Goal: Information Seeking & Learning: Learn about a topic

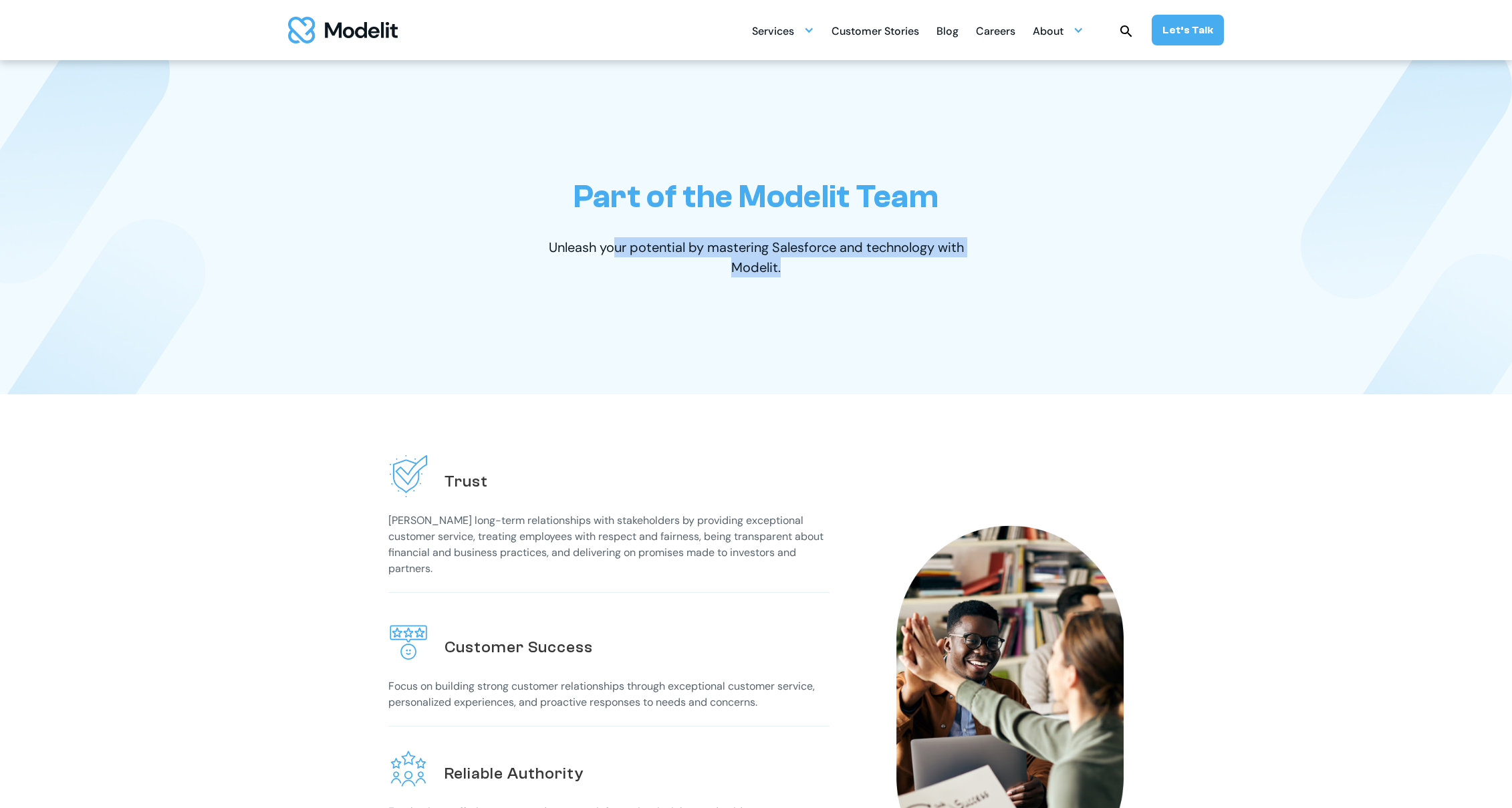
drag, startPoint x: 611, startPoint y: 243, endPoint x: 781, endPoint y: 259, distance: 170.8
click at [783, 259] on p "Unleash your potential by mastering Salesforce and technology with Modelit." at bounding box center [755, 257] width 461 height 40
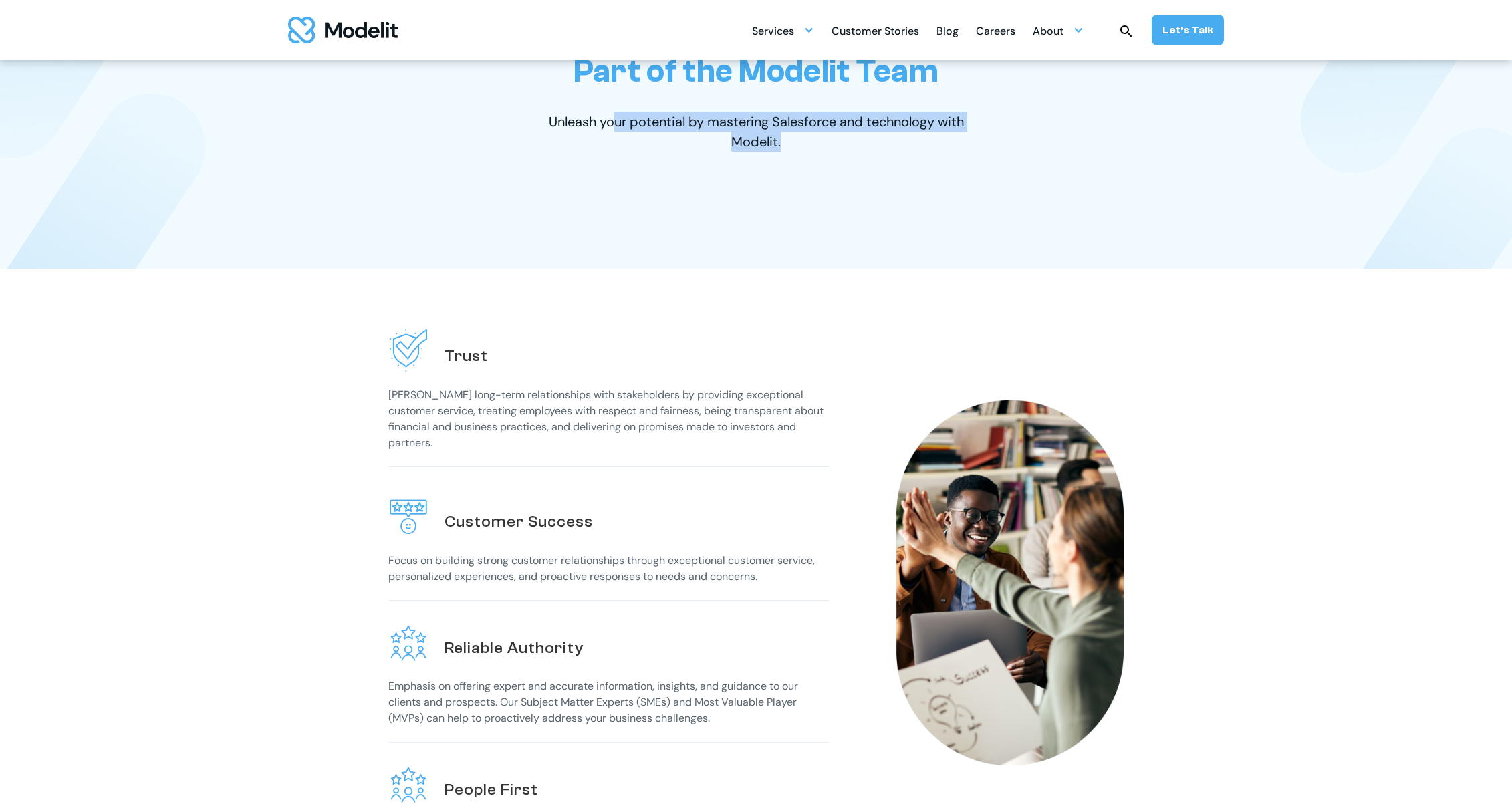
scroll to position [133, 0]
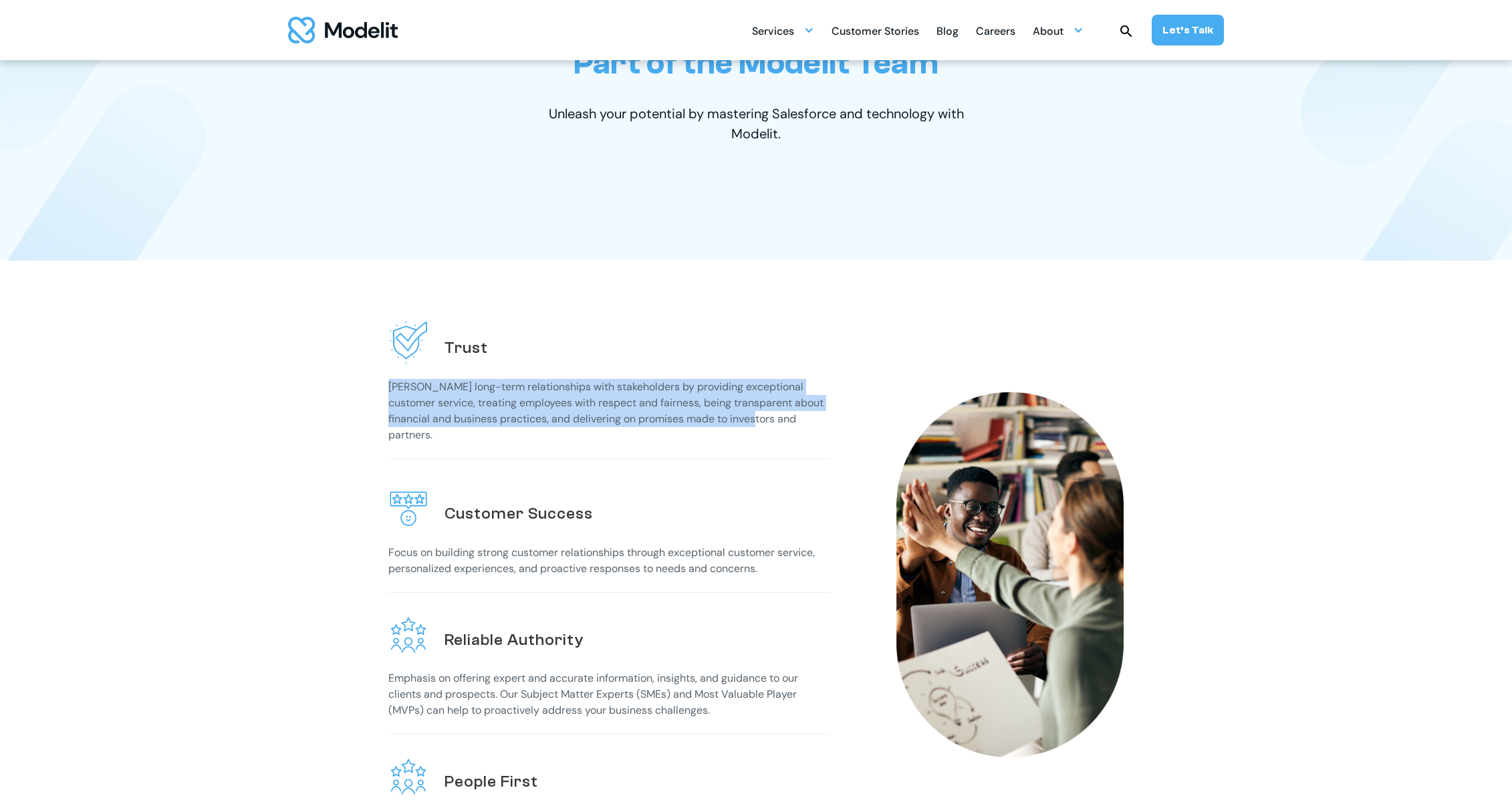
drag, startPoint x: 389, startPoint y: 393, endPoint x: 749, endPoint y: 429, distance: 361.8
click at [749, 429] on p "[PERSON_NAME] long-term relationships with stakeholders by providing exceptiona…" at bounding box center [609, 411] width 441 height 64
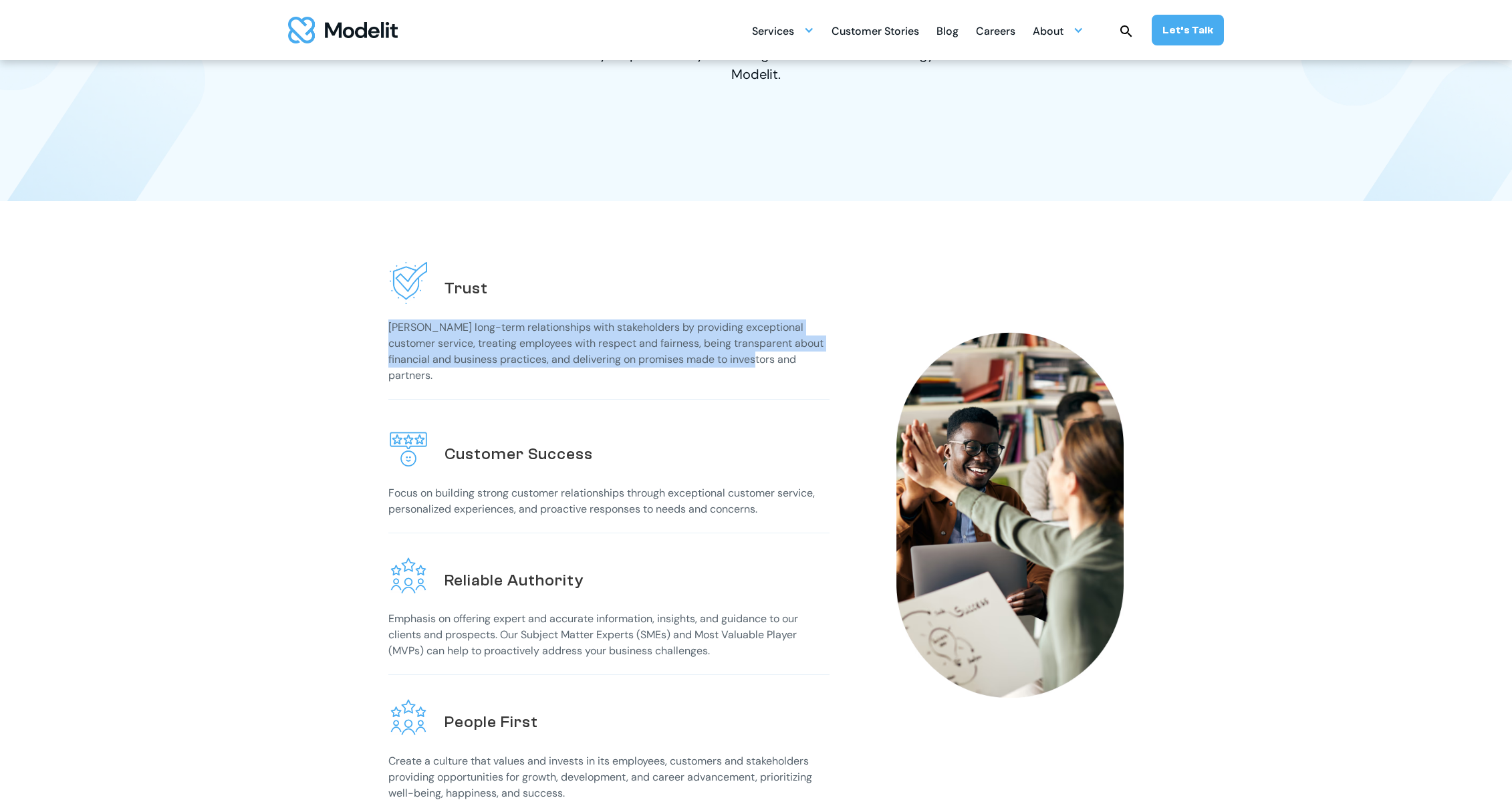
scroll to position [200, 0]
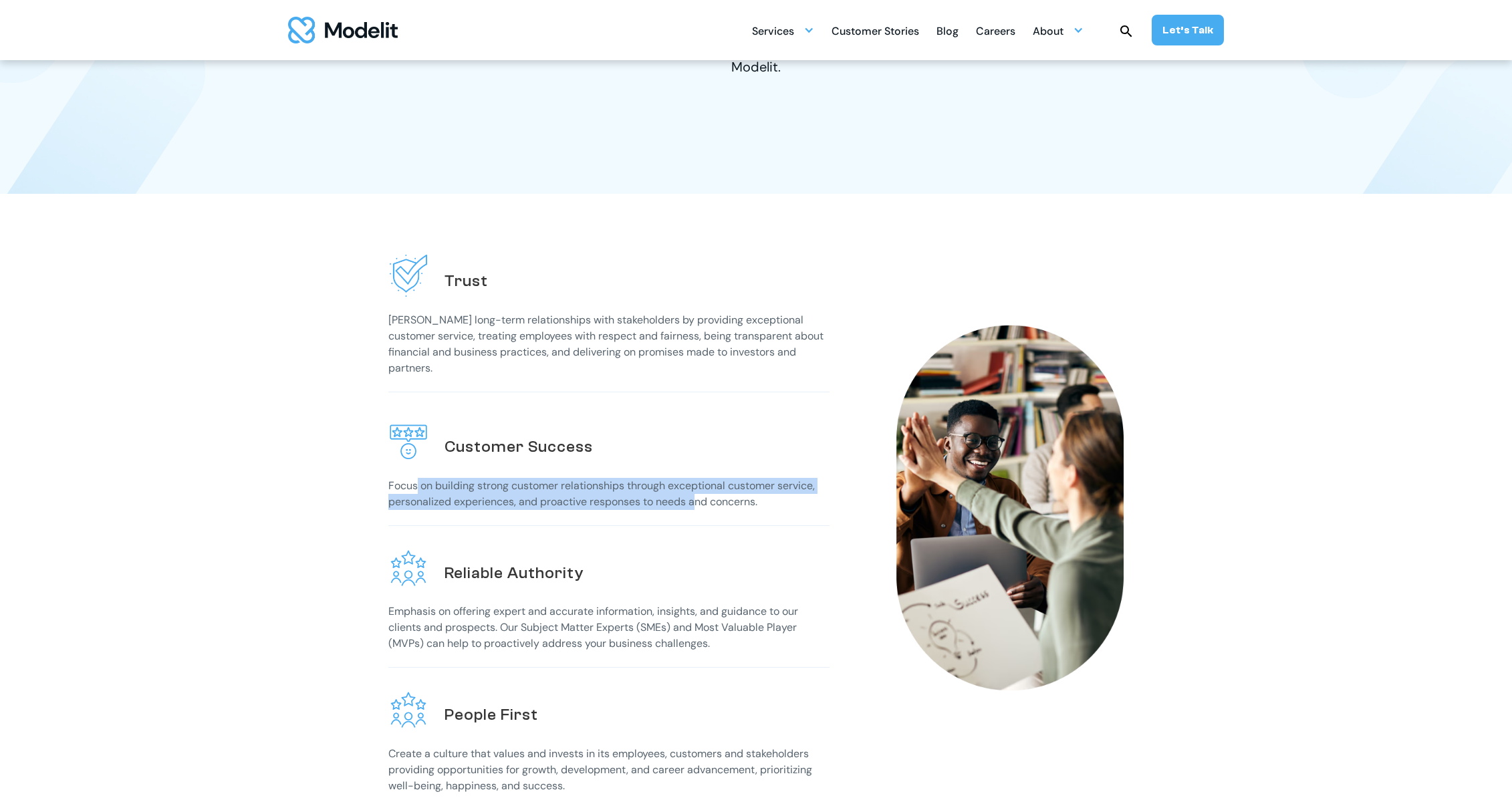
drag, startPoint x: 417, startPoint y: 472, endPoint x: 702, endPoint y: 498, distance: 286.2
click at [698, 498] on p "Focus on building strong customer relationships through exceptional customer se…" at bounding box center [609, 494] width 441 height 32
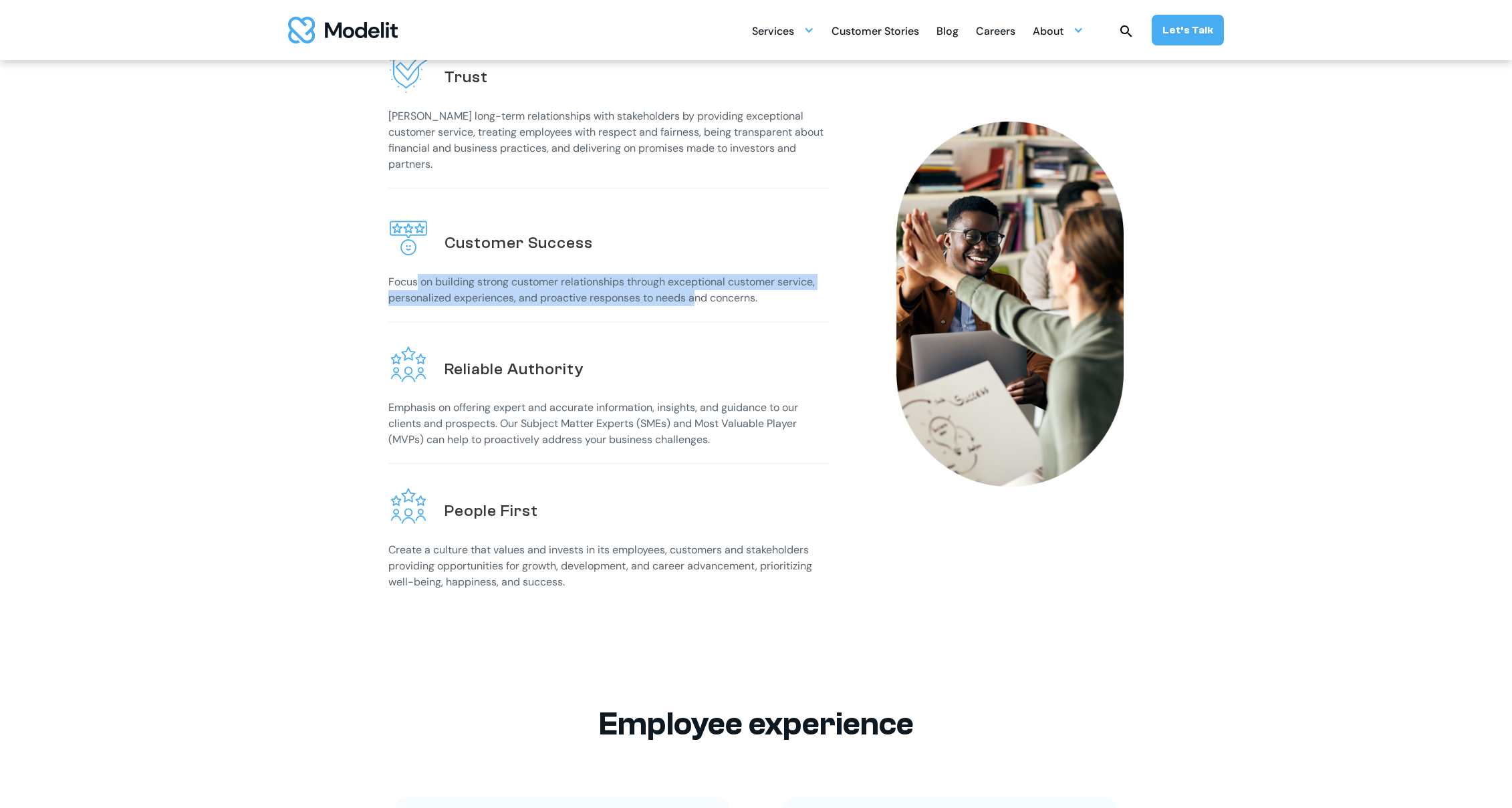
scroll to position [401, 0]
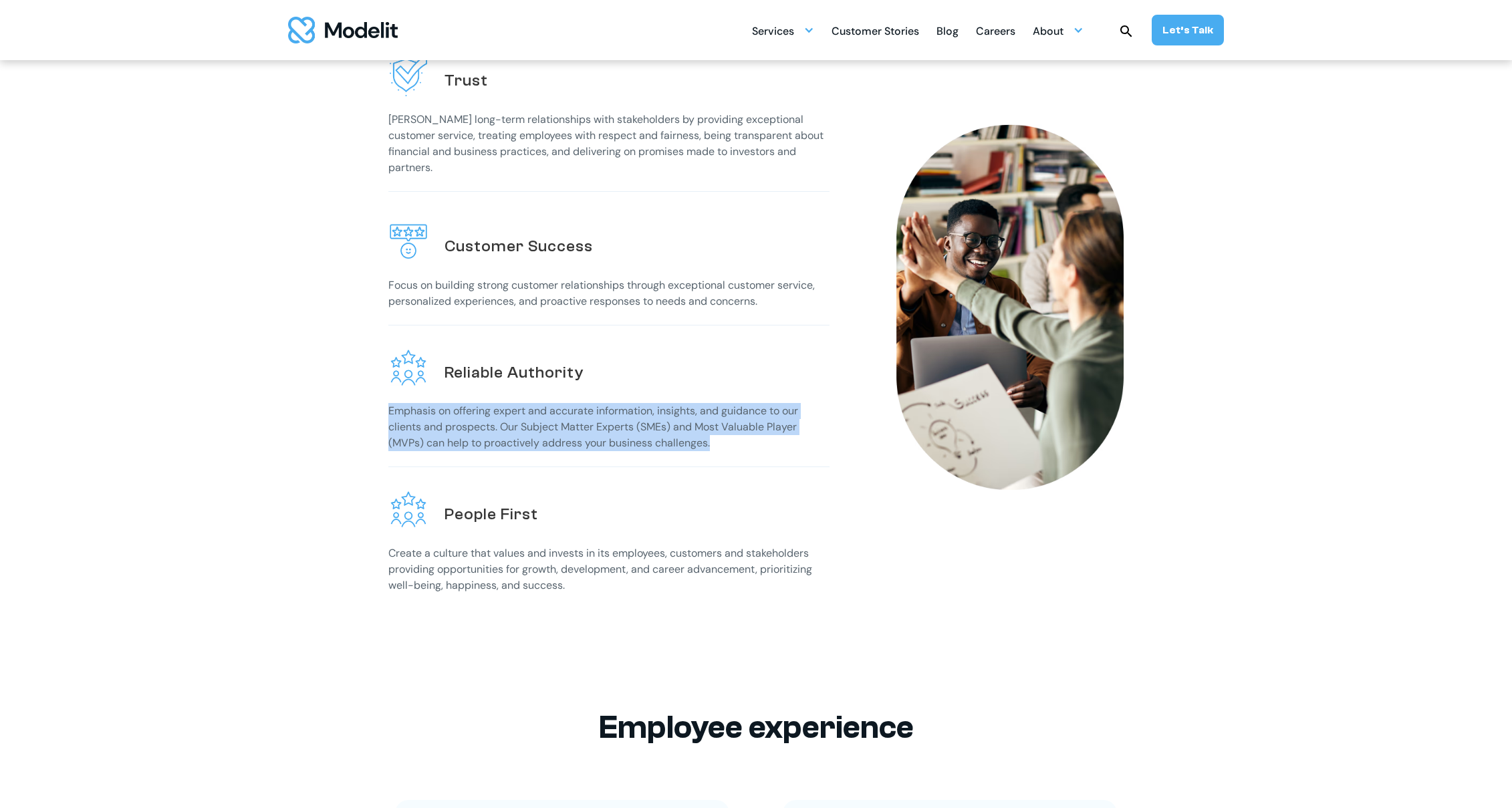
drag, startPoint x: 384, startPoint y: 404, endPoint x: 714, endPoint y: 440, distance: 332.0
click at [714, 440] on div "Trust [PERSON_NAME] long-term relationships with stakeholders by providing exce…" at bounding box center [756, 318] width 828 height 648
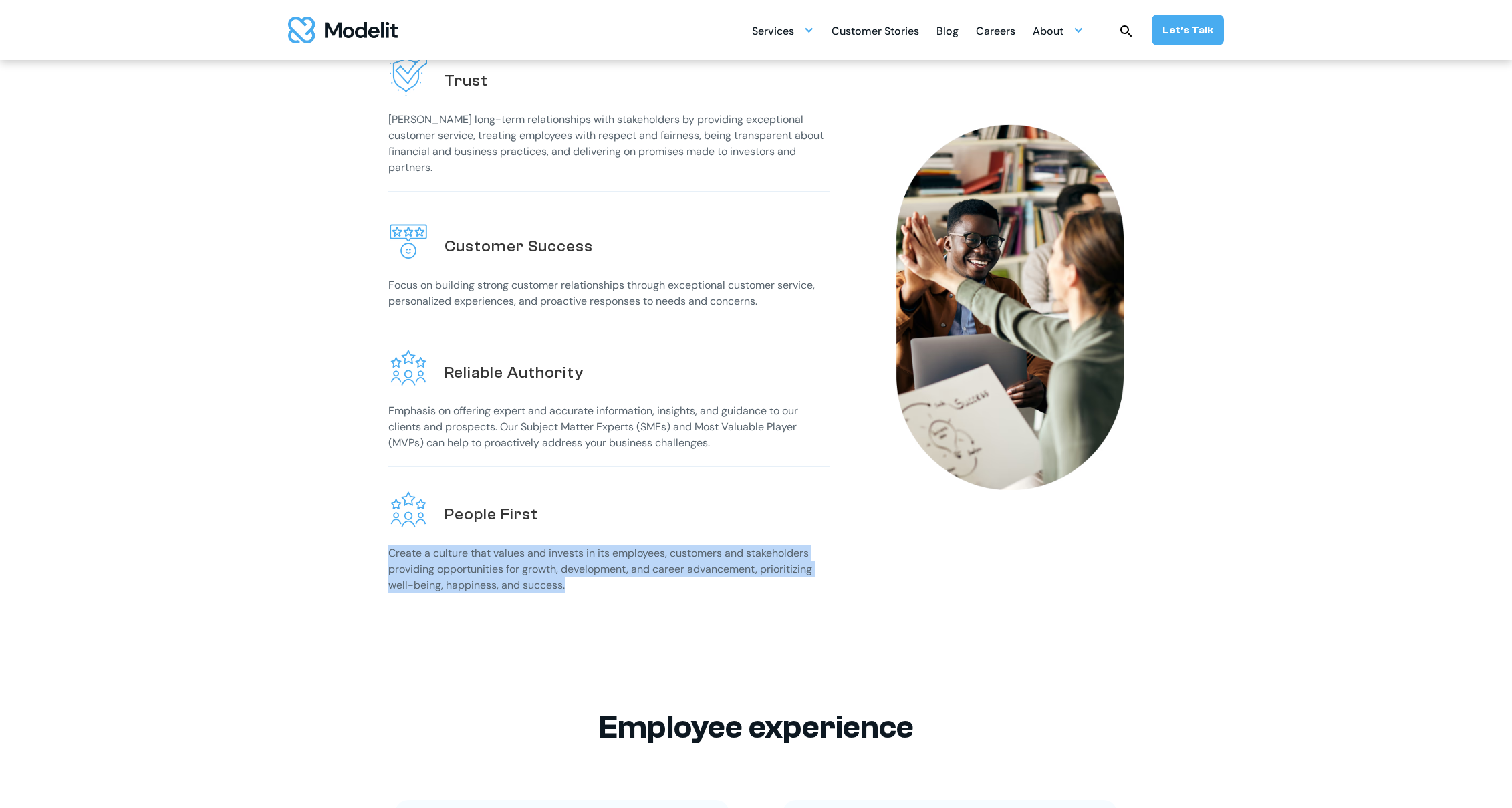
drag, startPoint x: 389, startPoint y: 543, endPoint x: 591, endPoint y: 577, distance: 204.8
click at [591, 577] on p "Create a culture that values and invests in its employees, customers and stakeh…" at bounding box center [609, 569] width 441 height 48
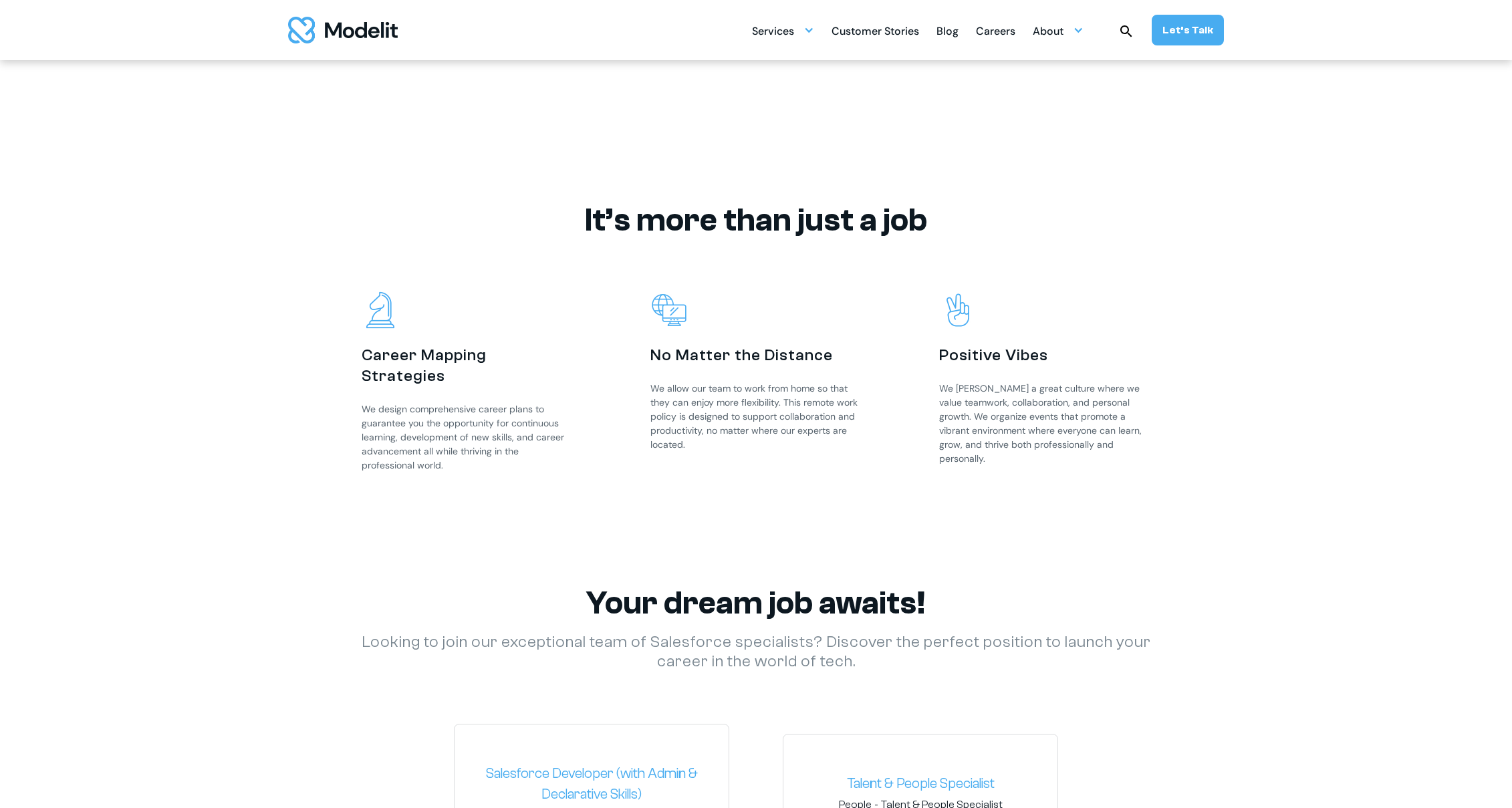
scroll to position [1470, 0]
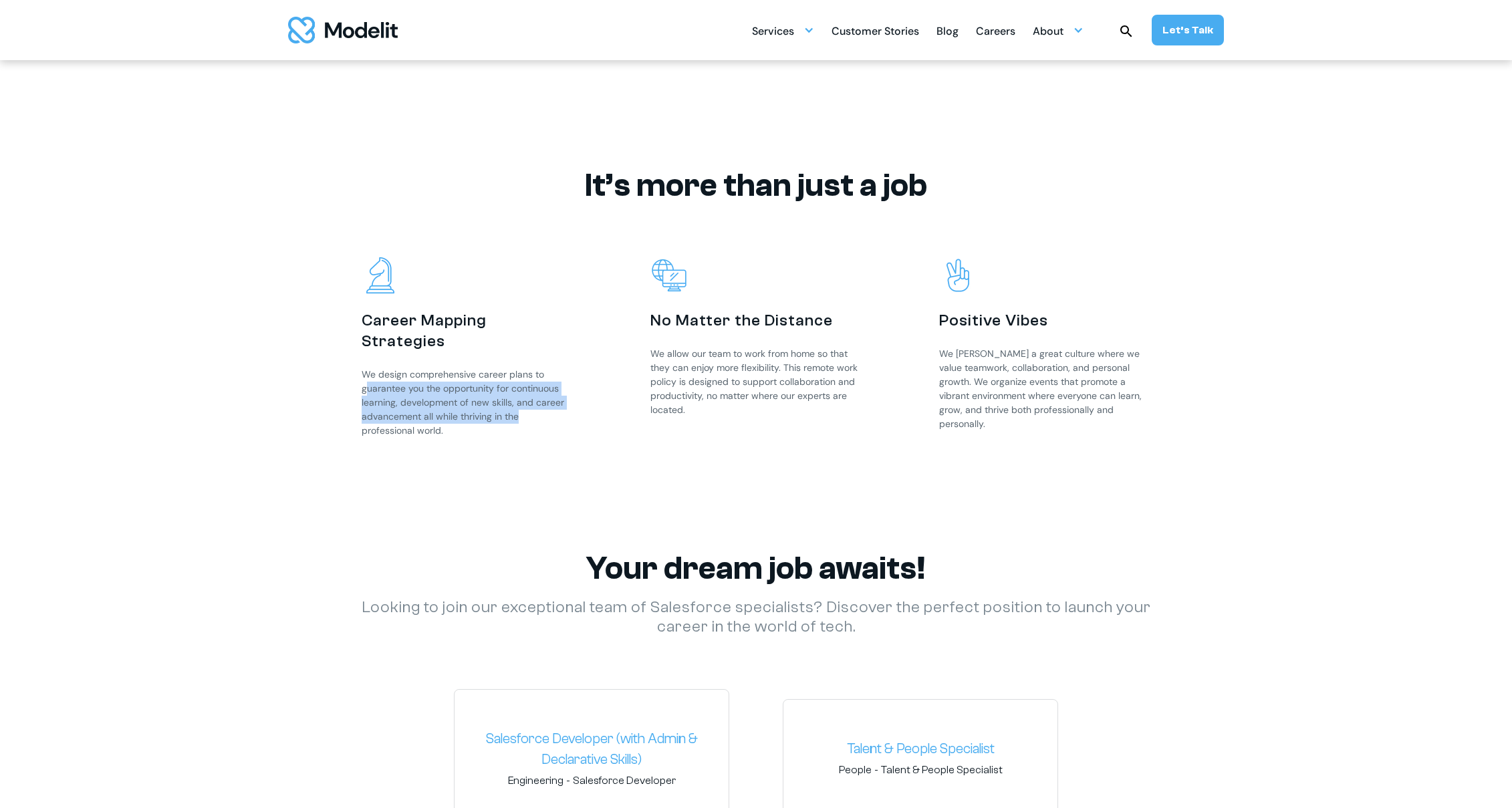
drag, startPoint x: 365, startPoint y: 366, endPoint x: 562, endPoint y: 393, distance: 198.8
click at [562, 393] on p "We design comprehensive career plans to guarantee you the opportunity for conti…" at bounding box center [467, 402] width 212 height 70
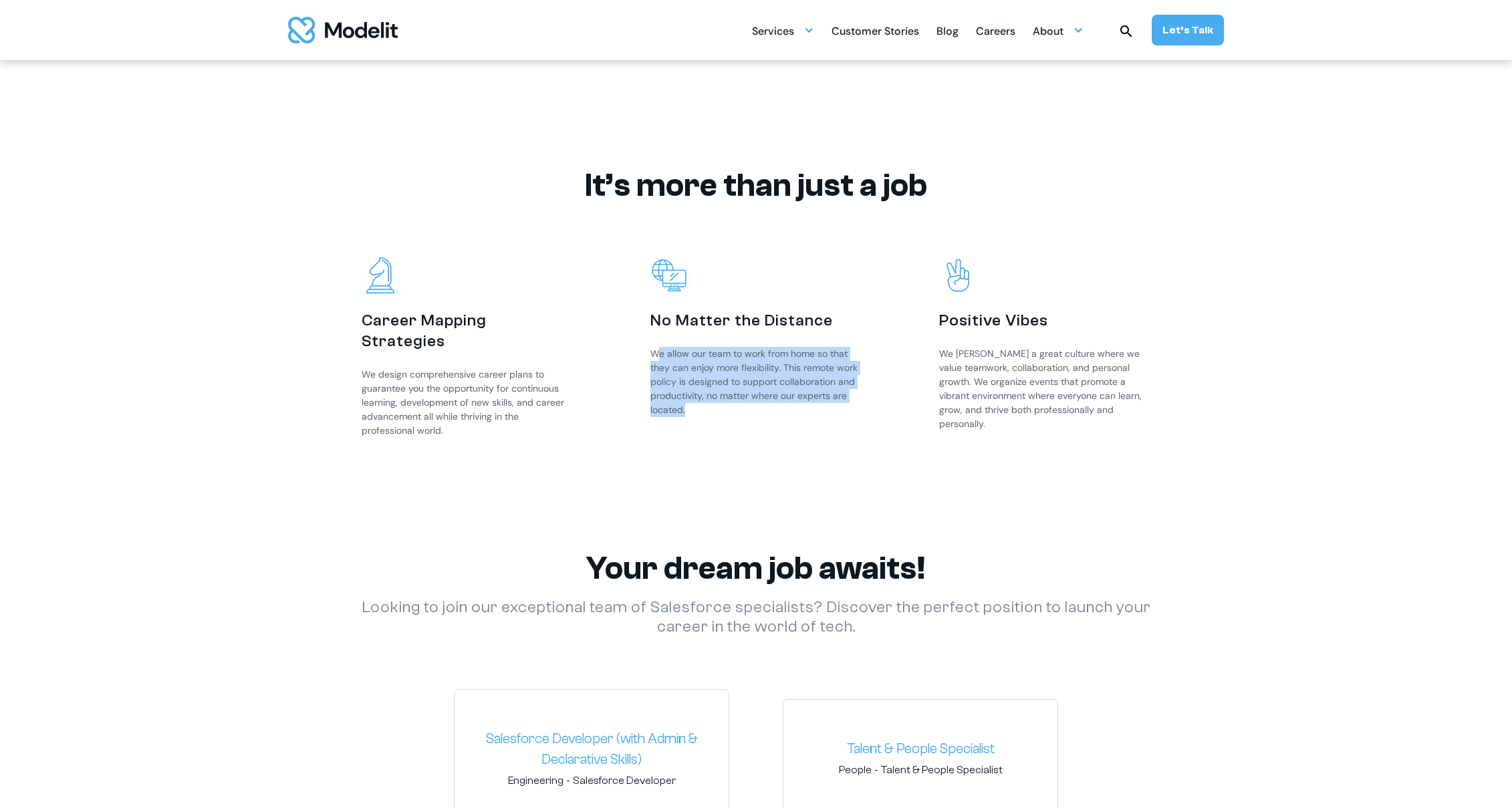
drag, startPoint x: 656, startPoint y: 353, endPoint x: 820, endPoint y: 403, distance: 171.5
click at [816, 404] on p "We allow our team to work from home so that they can enjoy more flexibility. Th…" at bounding box center [756, 381] width 212 height 70
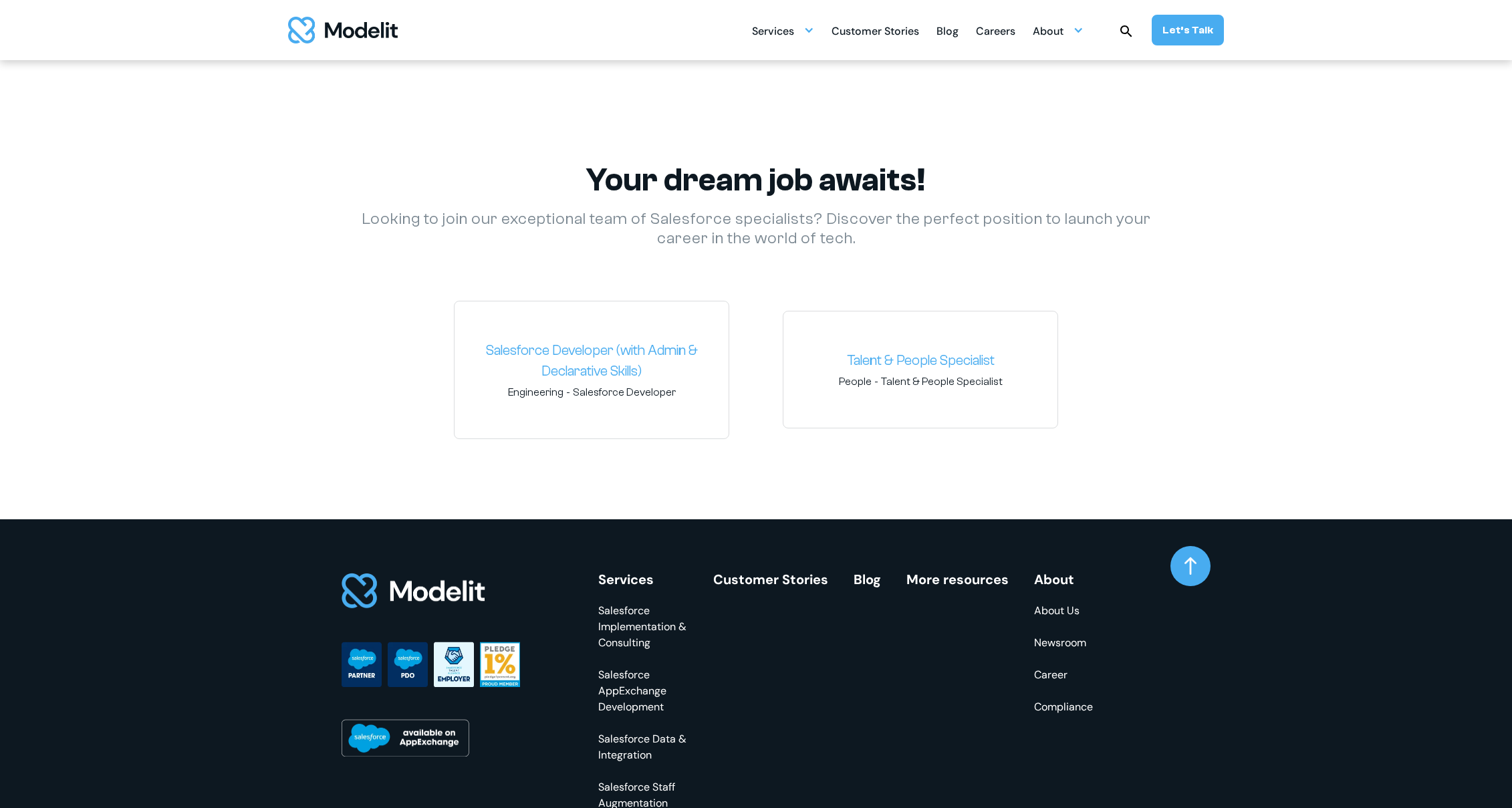
scroll to position [1857, 0]
click at [622, 348] on link "Salesforce Developer (with Admin & Declarative Skills)" at bounding box center [591, 362] width 253 height 42
